Goal: Transaction & Acquisition: Download file/media

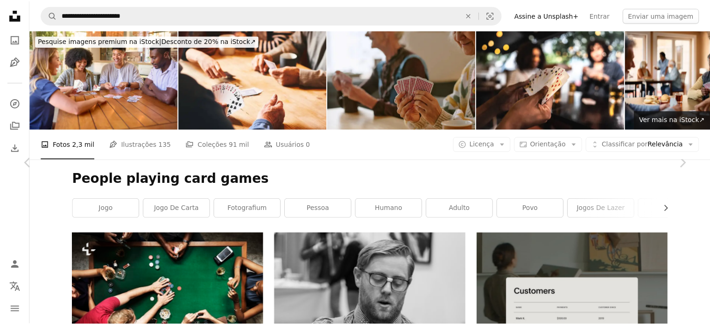
scroll to position [7258, 0]
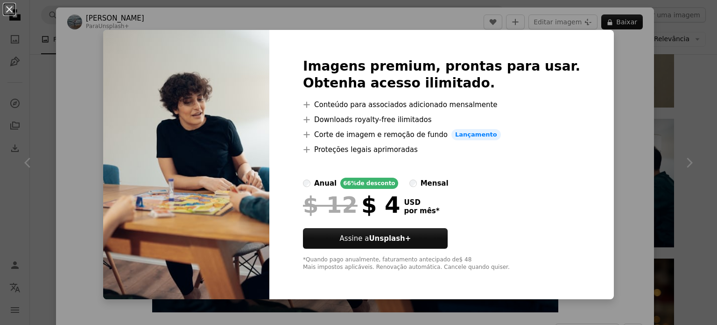
click at [690, 169] on div "An X shape Imagens premium, prontas para usar. Obtenha acesso ilimitado. A plus…" at bounding box center [358, 162] width 717 height 325
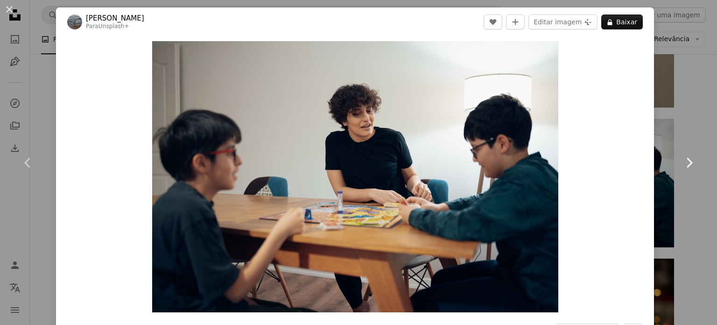
click at [698, 143] on link "Chevron right" at bounding box center [689, 163] width 56 height 90
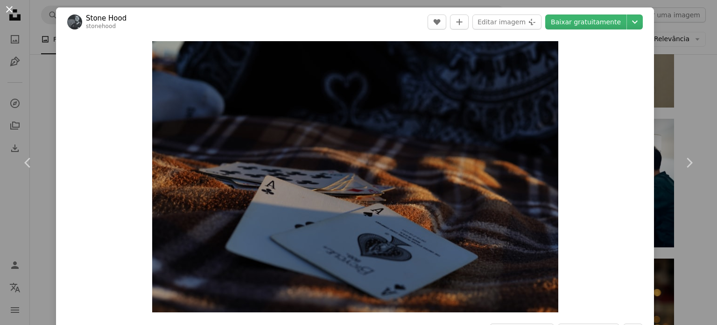
click at [11, 12] on button "An X shape" at bounding box center [9, 9] width 11 height 11
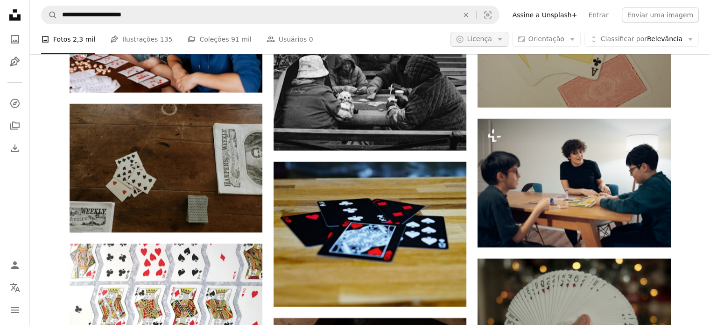
click at [504, 37] on icon "Arrow down" at bounding box center [500, 39] width 8 height 8
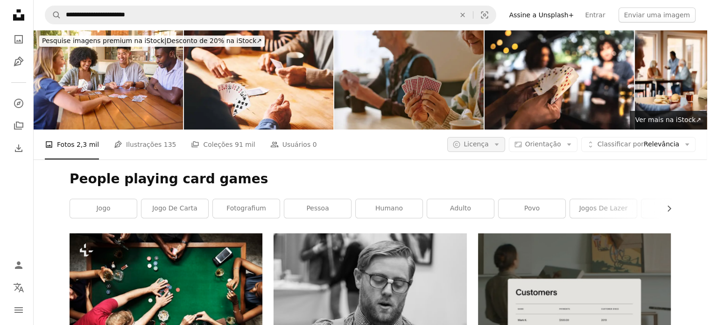
scroll to position [7258, 0]
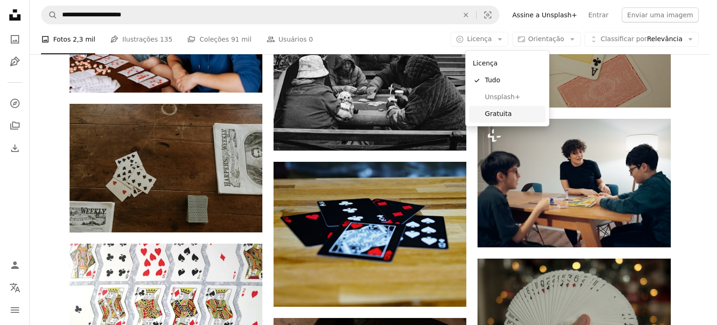
click at [510, 110] on span "Gratuita" at bounding box center [513, 113] width 57 height 9
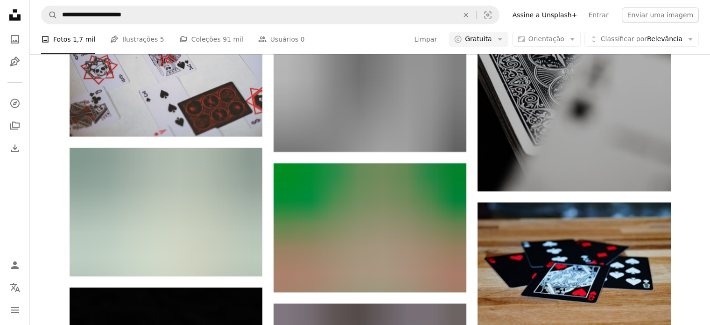
scroll to position [11768, 0]
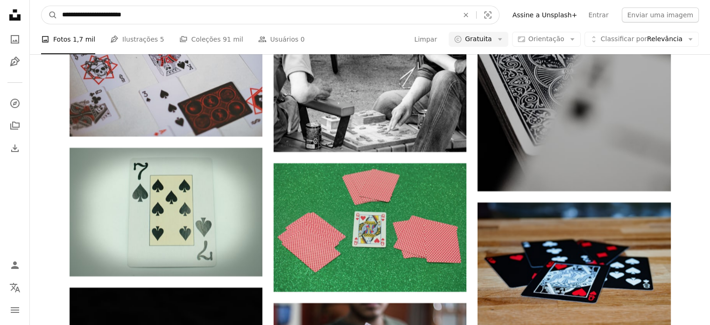
click at [148, 20] on input "**********" at bounding box center [256, 15] width 398 height 18
type input "**********"
click button "A magnifying glass" at bounding box center [50, 15] width 16 height 18
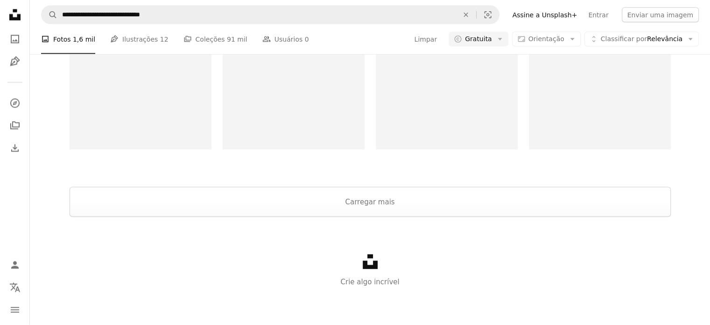
scroll to position [1261, 0]
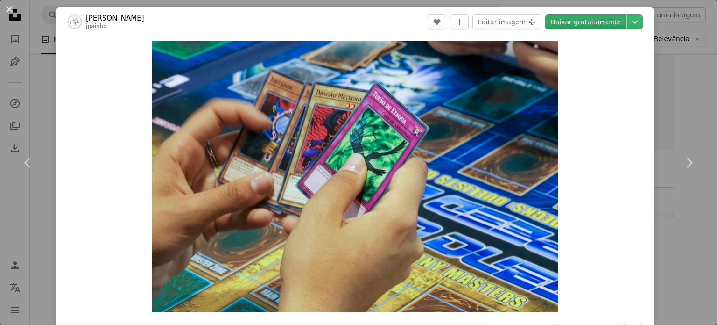
click at [599, 24] on link "Baixar gratuitamente" at bounding box center [585, 21] width 81 height 15
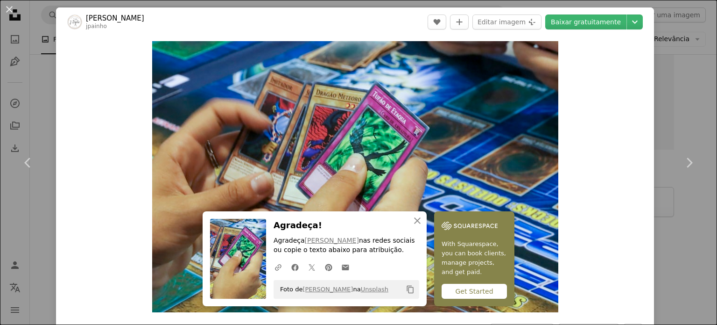
click at [4, 7] on button "An X shape" at bounding box center [9, 9] width 11 height 11
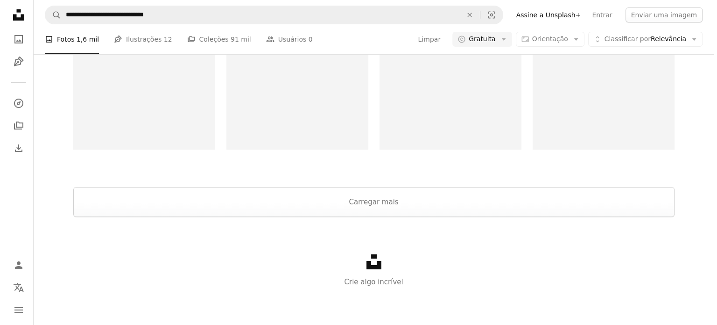
scroll to position [140, 0]
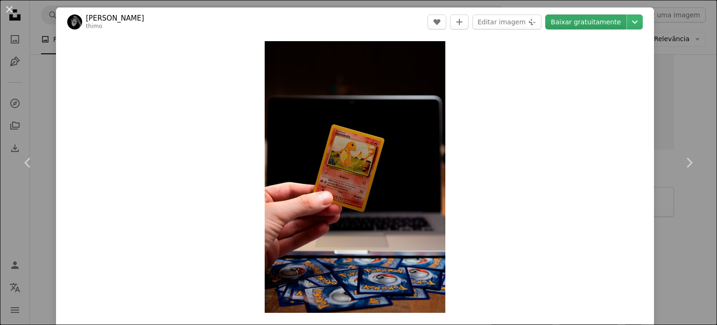
click at [590, 26] on link "Baixar gratuitamente" at bounding box center [585, 21] width 81 height 15
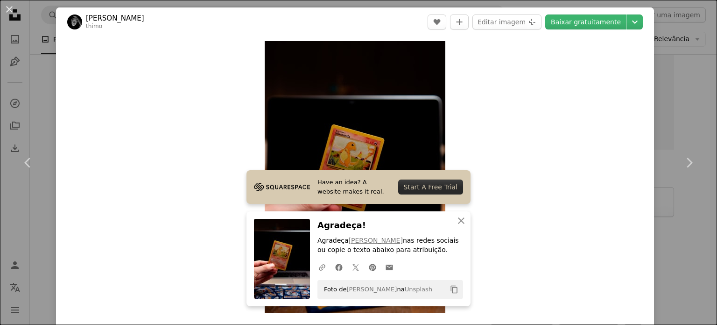
click at [120, 19] on link "[PERSON_NAME]" at bounding box center [115, 18] width 58 height 9
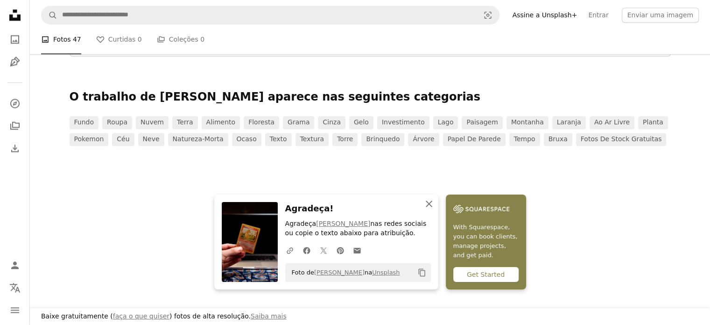
click at [424, 201] on icon "An X shape" at bounding box center [429, 203] width 11 height 11
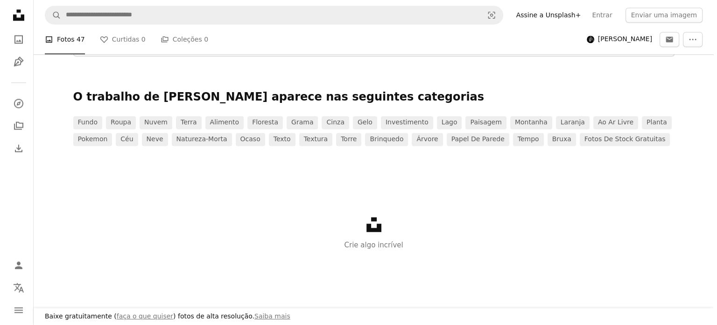
scroll to position [233, 0]
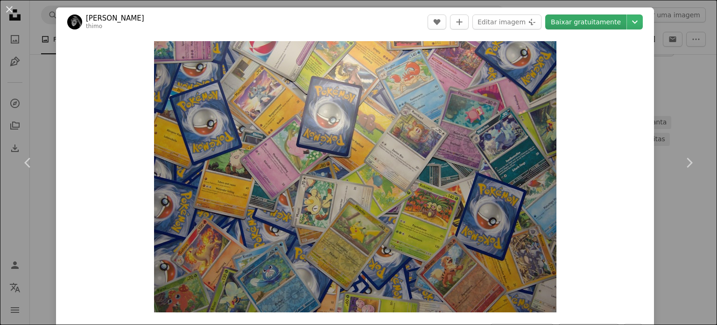
click at [580, 24] on link "Baixar gratuitamente" at bounding box center [585, 21] width 81 height 15
